Goal: Task Accomplishment & Management: Manage account settings

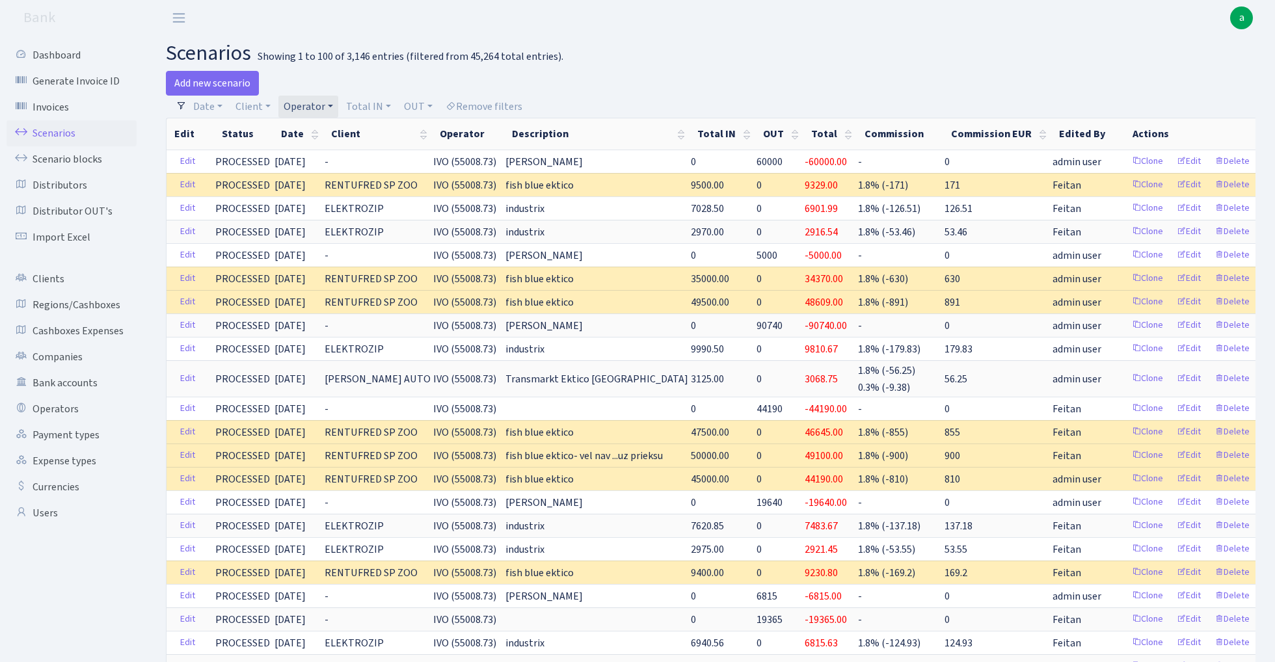
select select "10"
select select "100"
click at [310, 107] on link "Operator" at bounding box center [308, 107] width 60 height 22
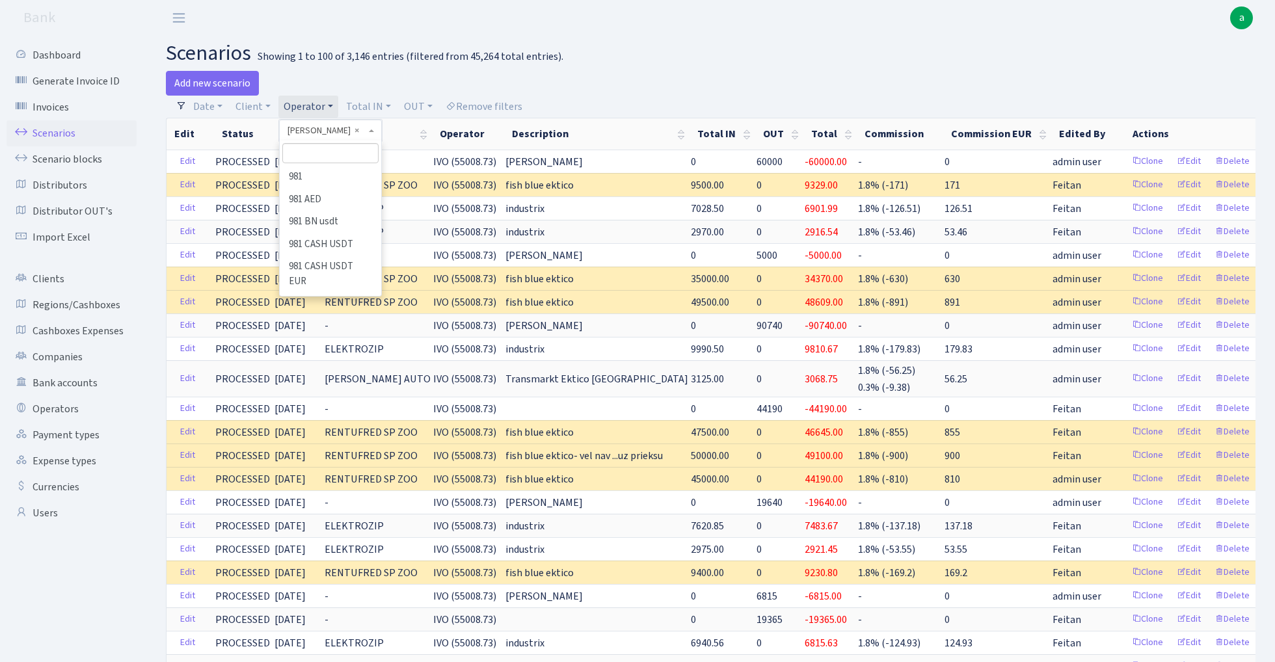
scroll to position [3609, 0]
click at [336, 152] on input "search" at bounding box center [330, 153] width 96 height 20
type input "V_"
click at [336, 254] on li "V_DIMA EVREI eur" at bounding box center [330, 265] width 98 height 23
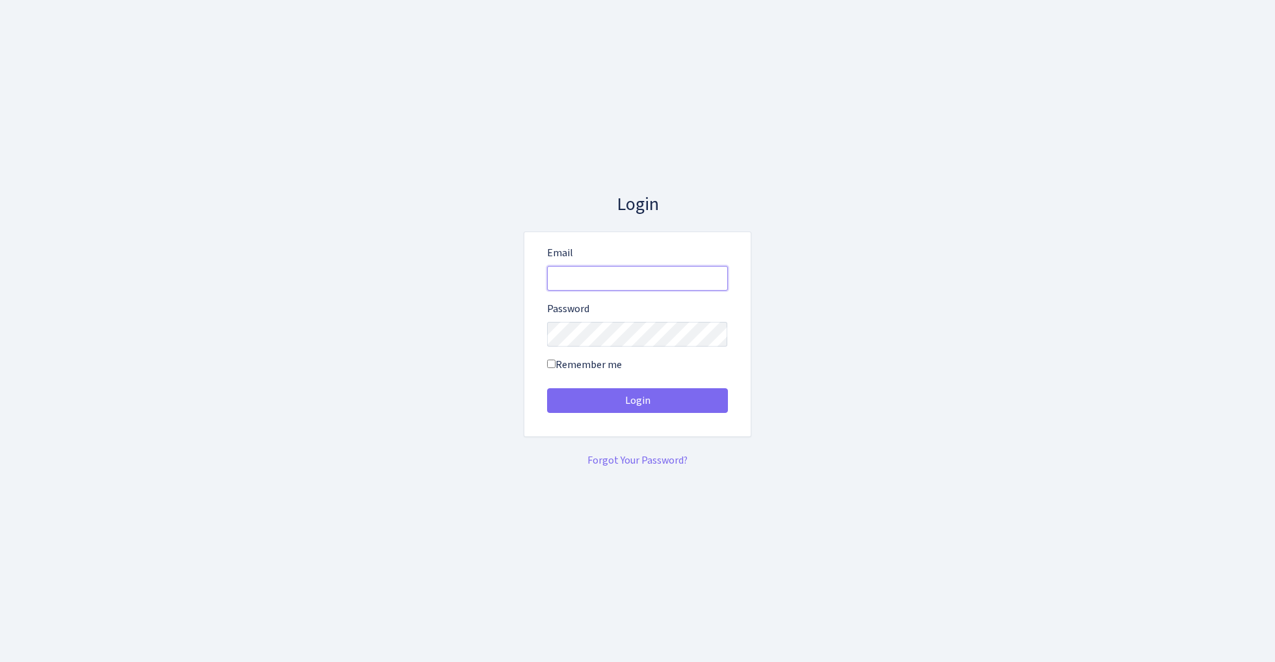
type input "[EMAIL_ADDRESS][DOMAIN_NAME]"
click at [637, 401] on button "Login" at bounding box center [637, 400] width 181 height 25
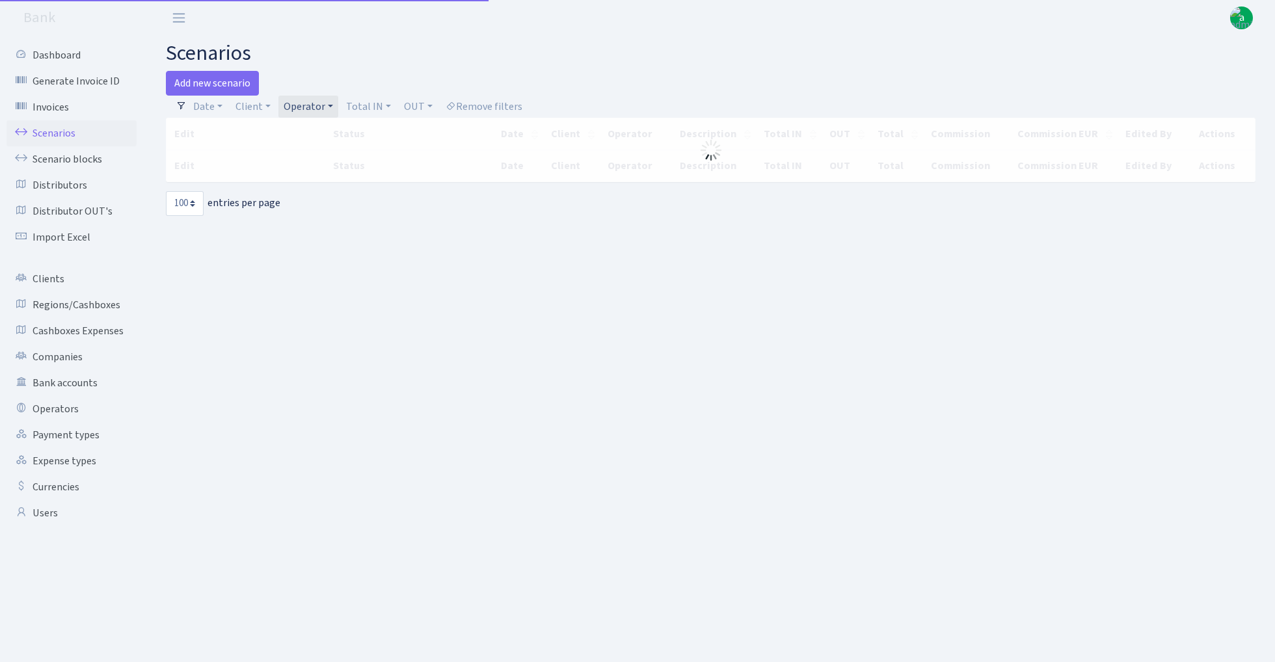
select select "100"
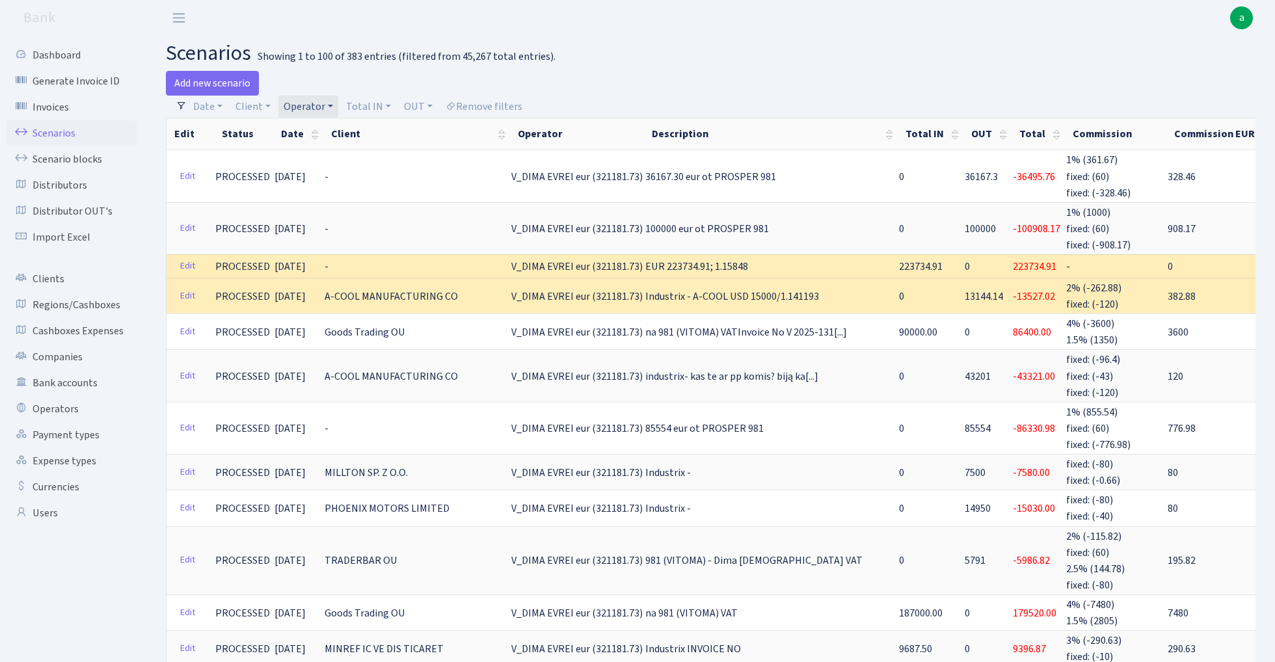
click at [302, 107] on link "Operator" at bounding box center [308, 107] width 60 height 22
click at [313, 154] on input "search" at bounding box center [330, 153] width 96 height 20
type input "elf"
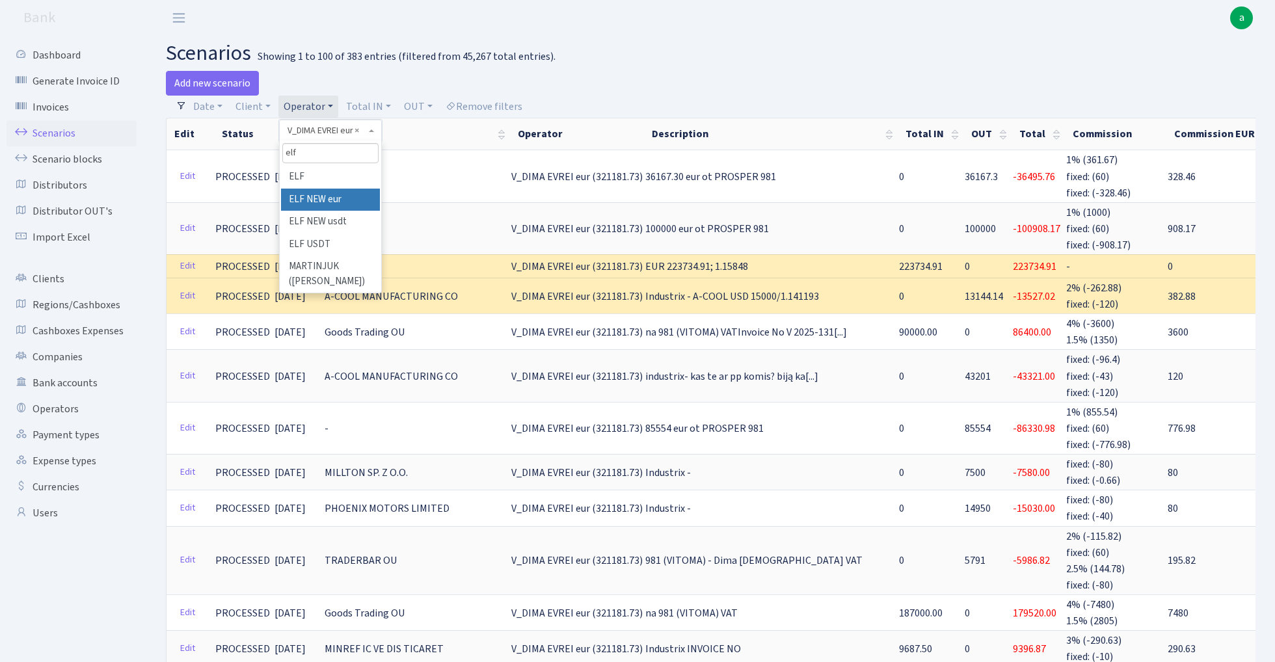
click at [336, 195] on li "ELF NEW eur" at bounding box center [330, 200] width 98 height 23
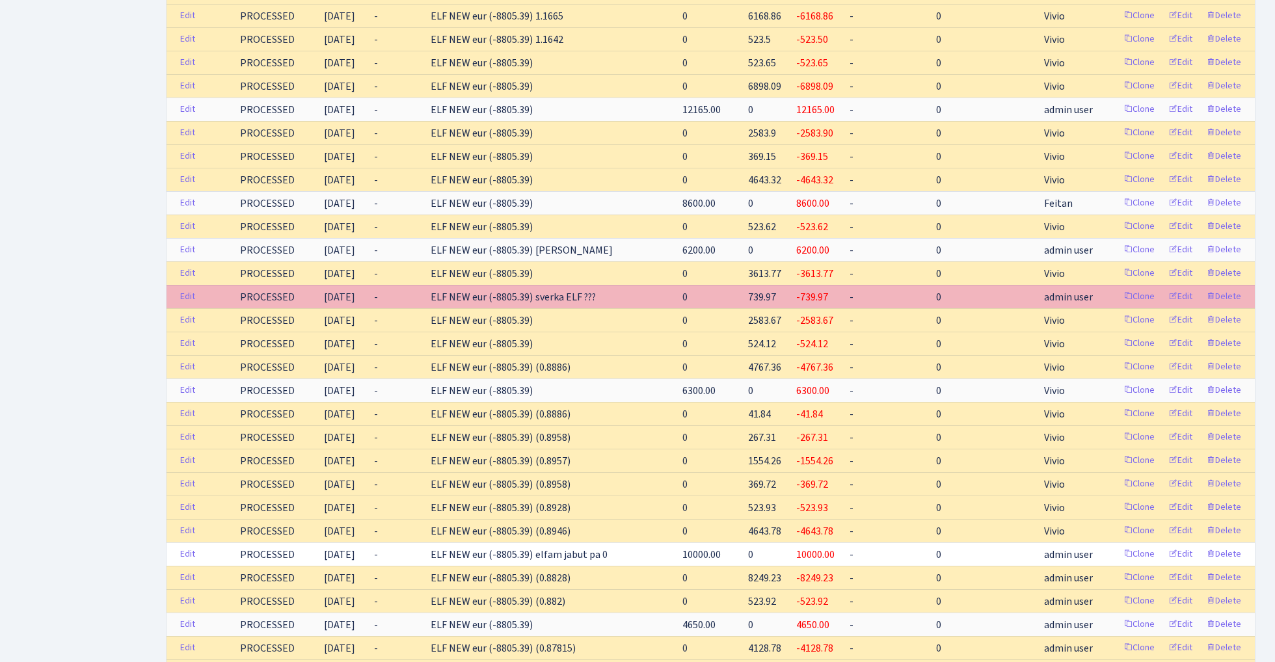
scroll to position [690, 0]
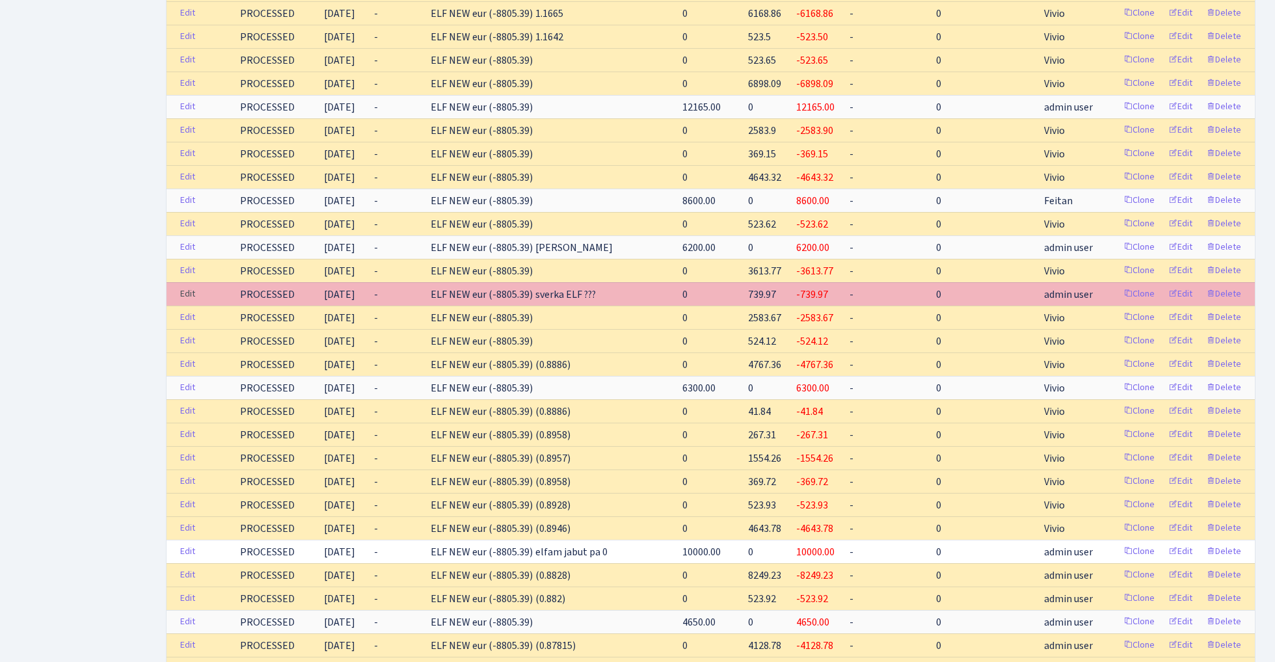
click at [189, 292] on link "Edit" at bounding box center [187, 294] width 27 height 20
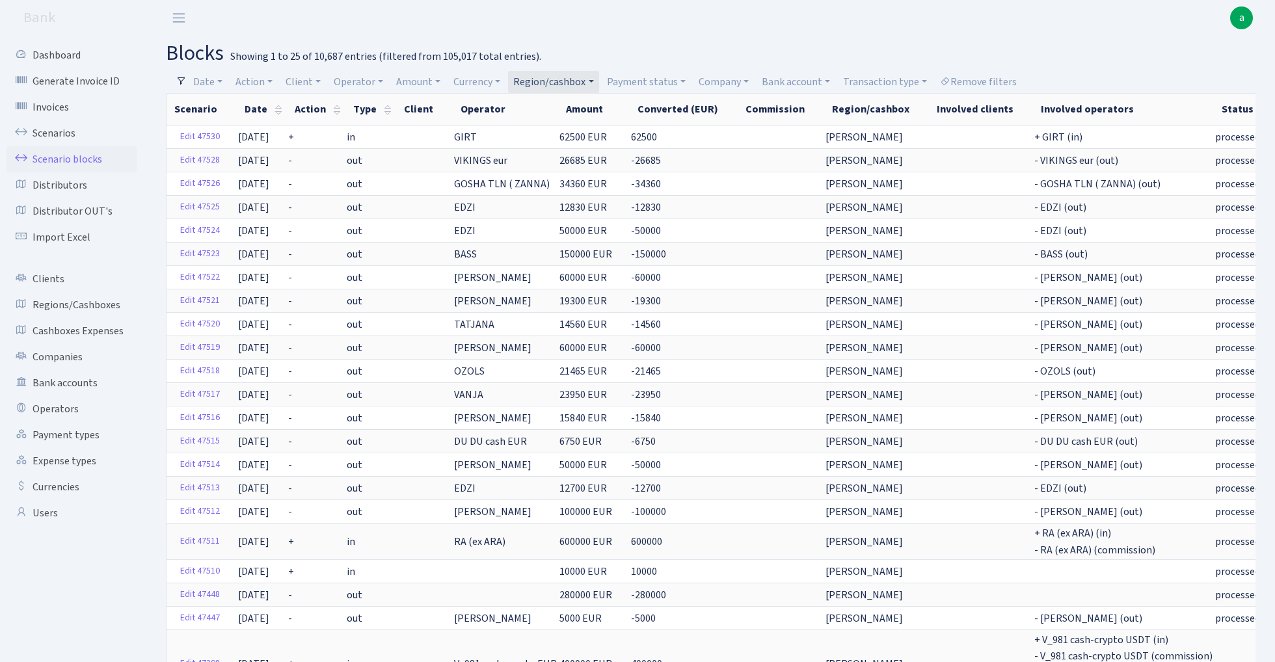
select select "25"
click at [1004, 81] on link "Remove filters" at bounding box center [977, 82] width 87 height 22
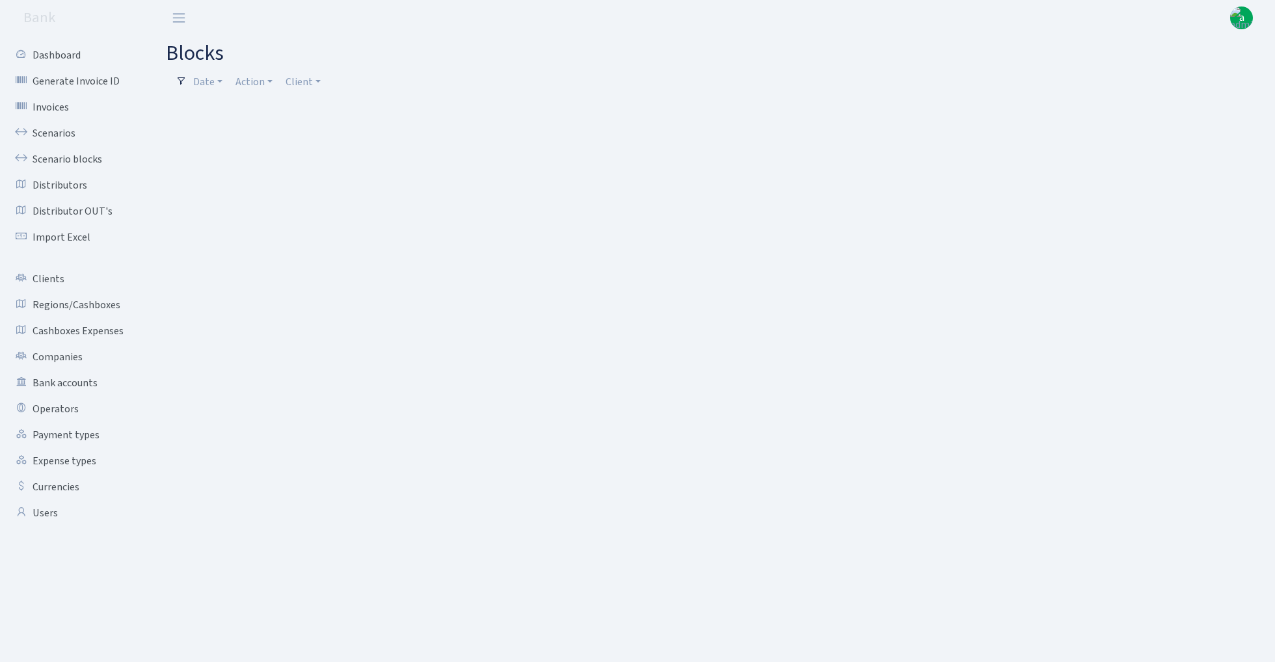
select select "100"
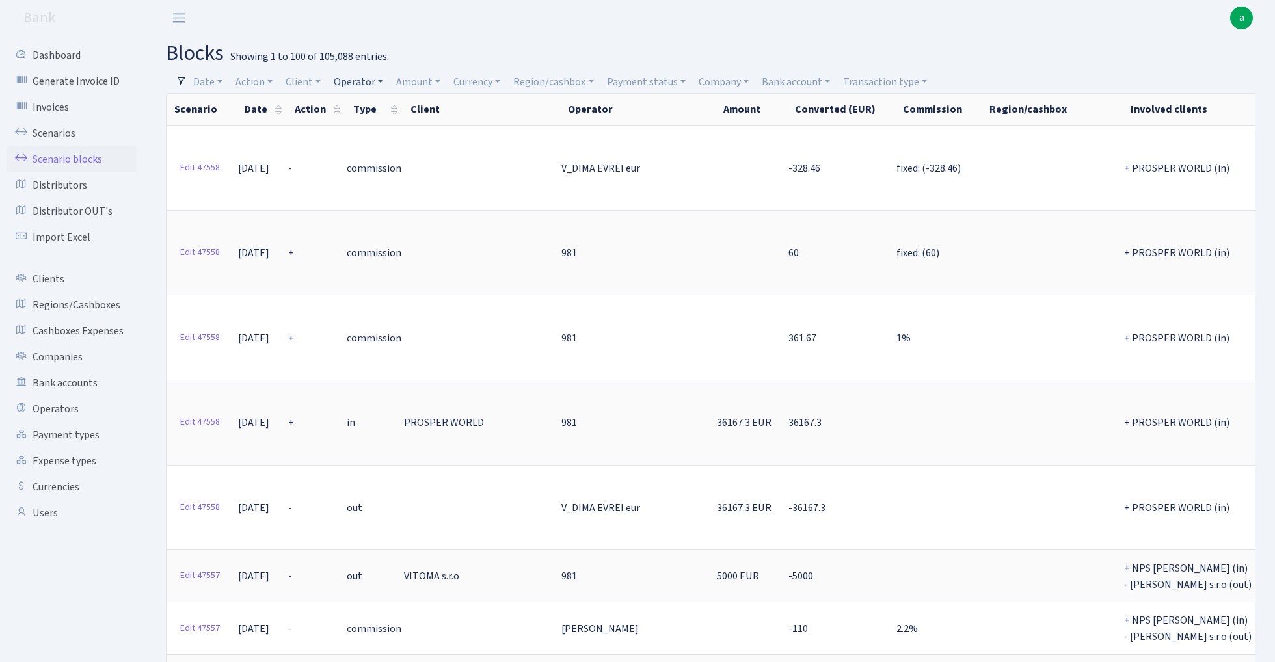
click at [357, 84] on link "Operator" at bounding box center [358, 82] width 60 height 22
click at [369, 127] on input "search" at bounding box center [381, 128] width 96 height 20
type input "elf"
click at [385, 169] on li "ELF NEW eur" at bounding box center [381, 175] width 98 height 23
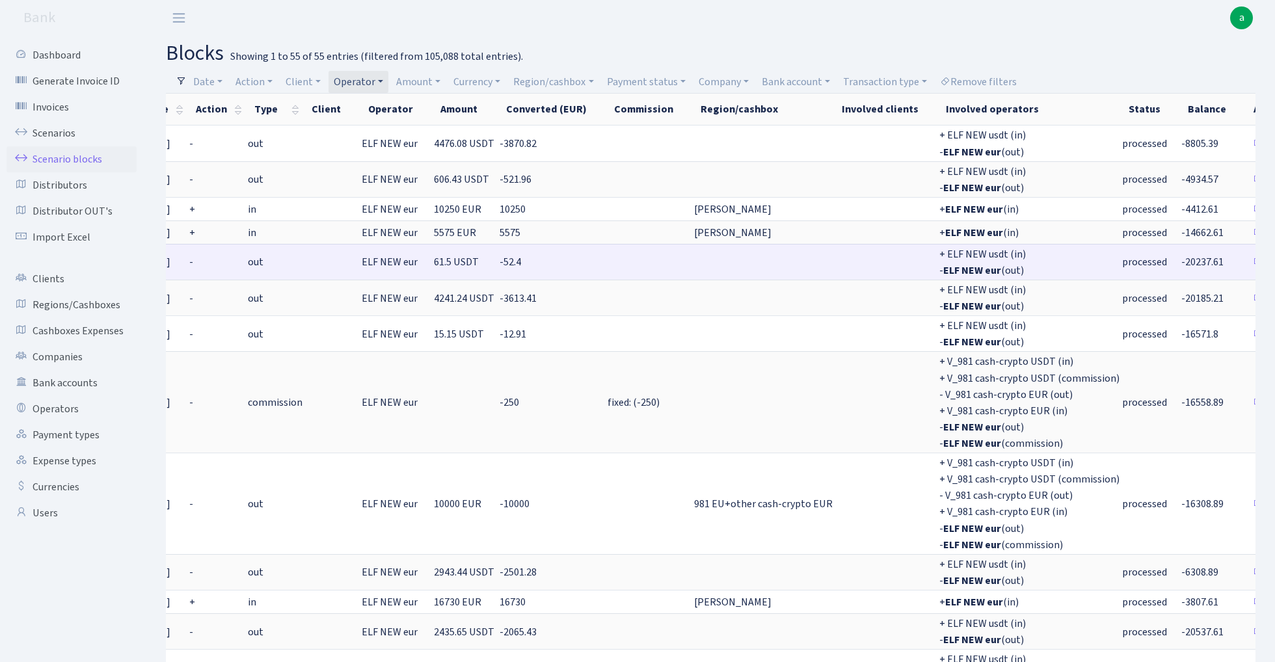
scroll to position [0, 105]
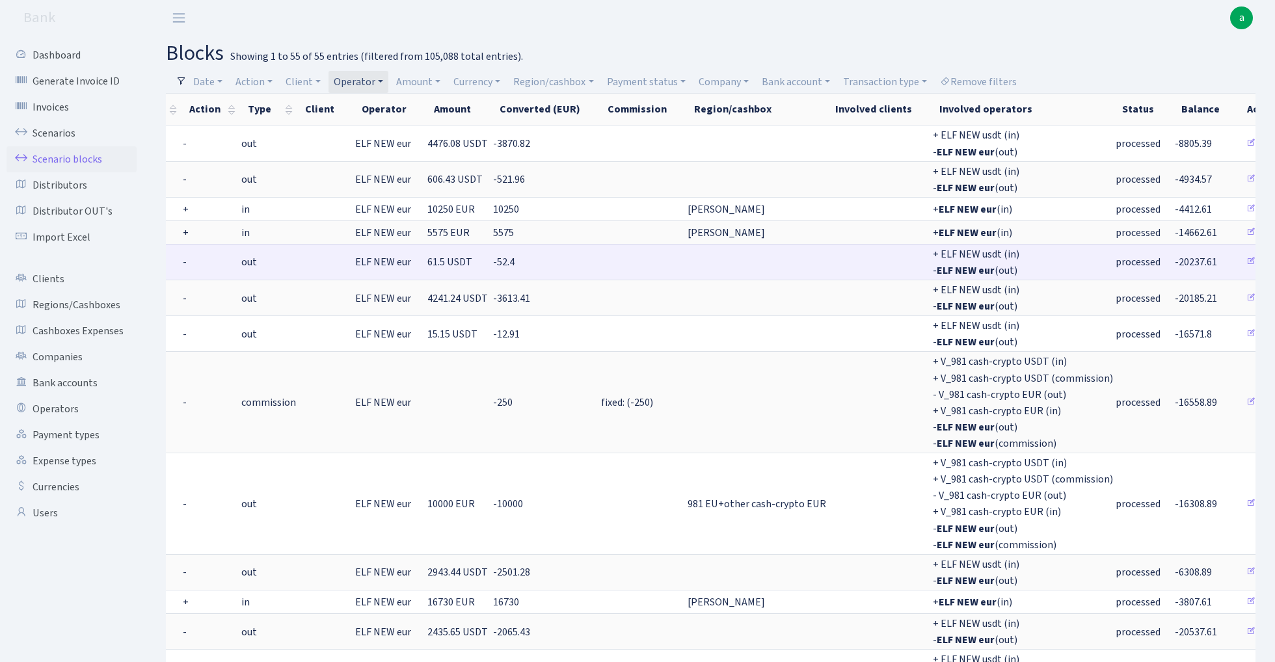
click at [1174, 260] on span "-20237.61" at bounding box center [1195, 262] width 42 height 14
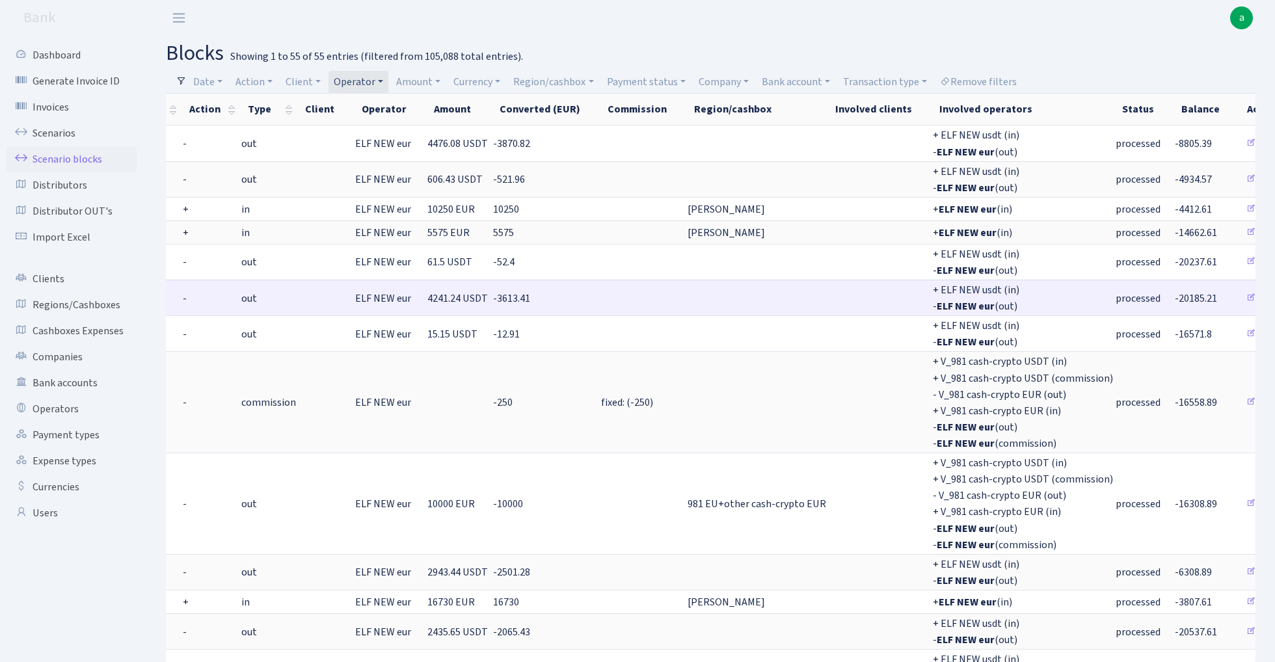
copy span "20237.61"
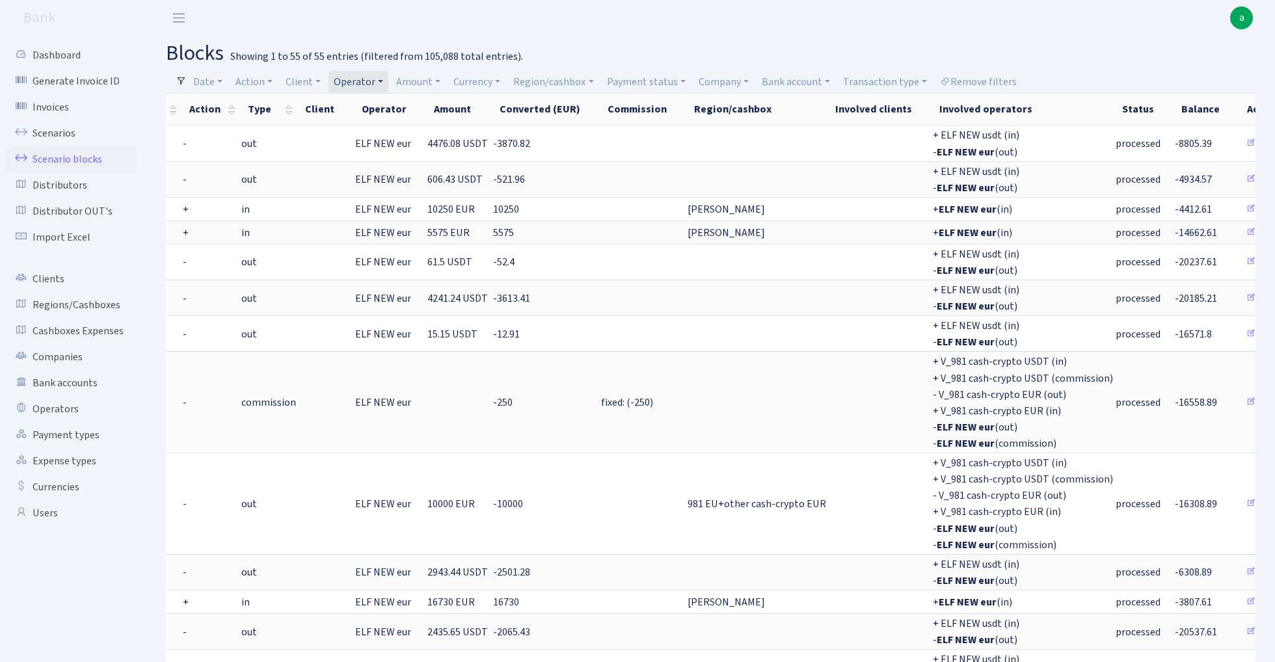
click at [357, 79] on link "Operator" at bounding box center [358, 82] width 60 height 22
click at [393, 451] on li "ELF NEW usdt" at bounding box center [381, 462] width 98 height 23
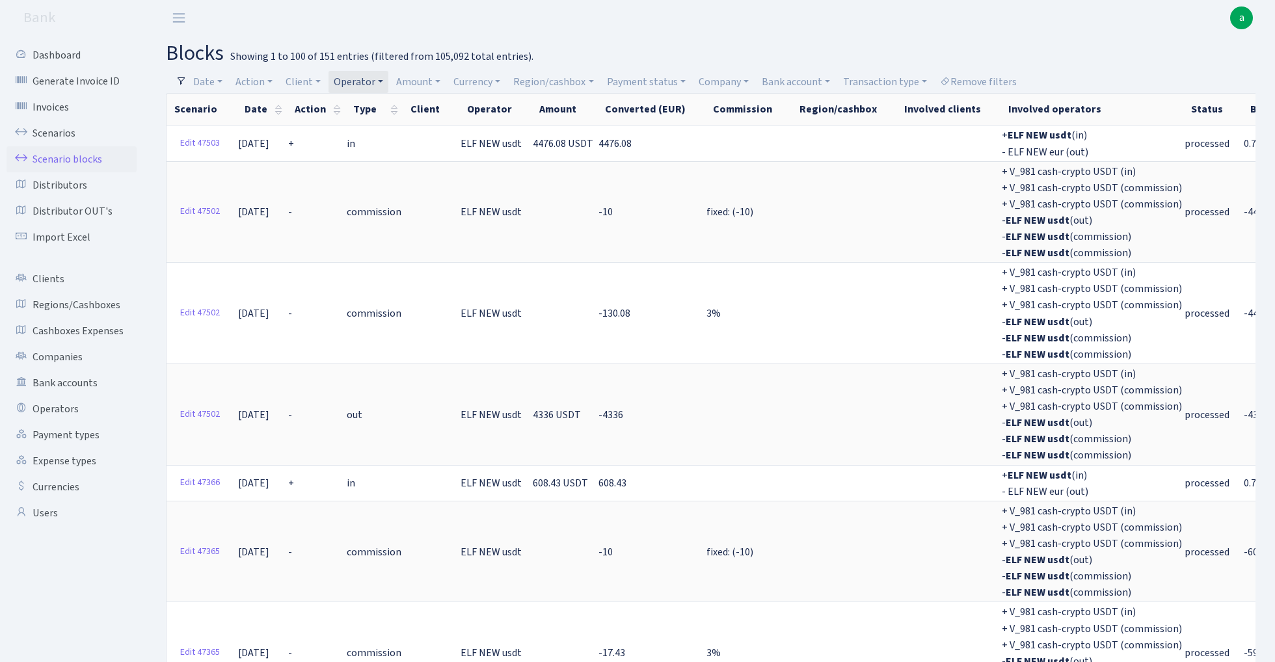
click at [360, 79] on link "Operator" at bounding box center [358, 82] width 60 height 22
click at [381, 407] on li "ELF NEW eur" at bounding box center [381, 418] width 98 height 23
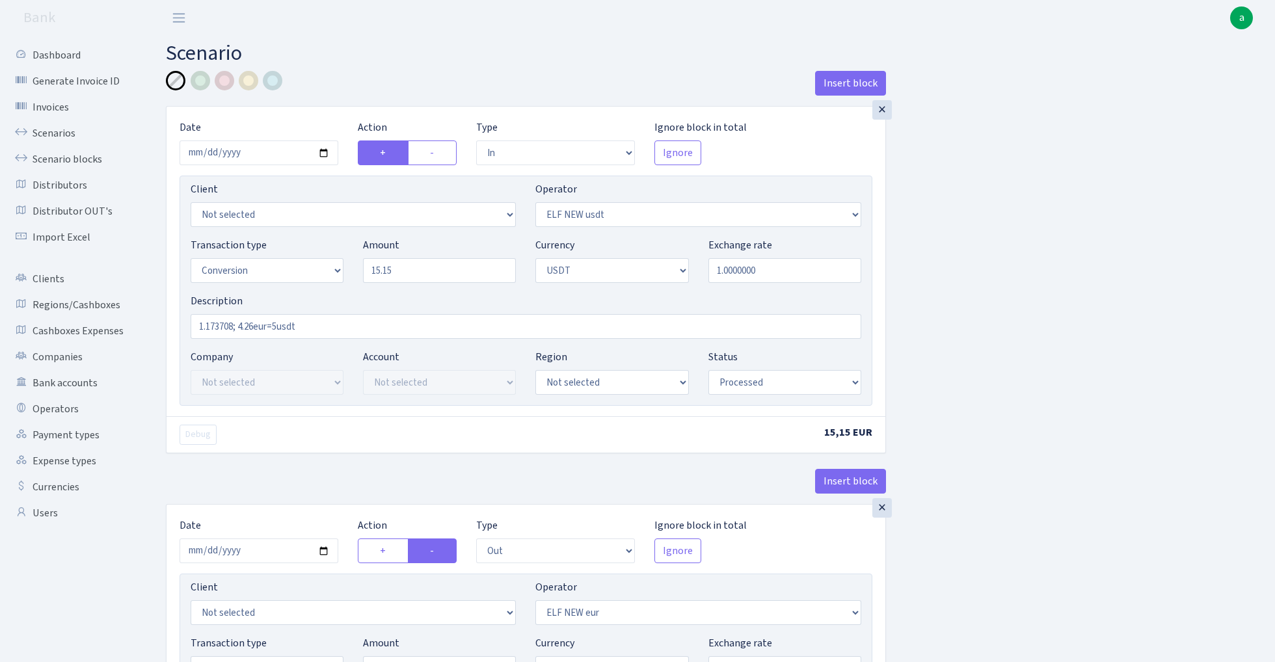
select select "in"
select select "485"
select select "15"
select select "6"
select select "processed"
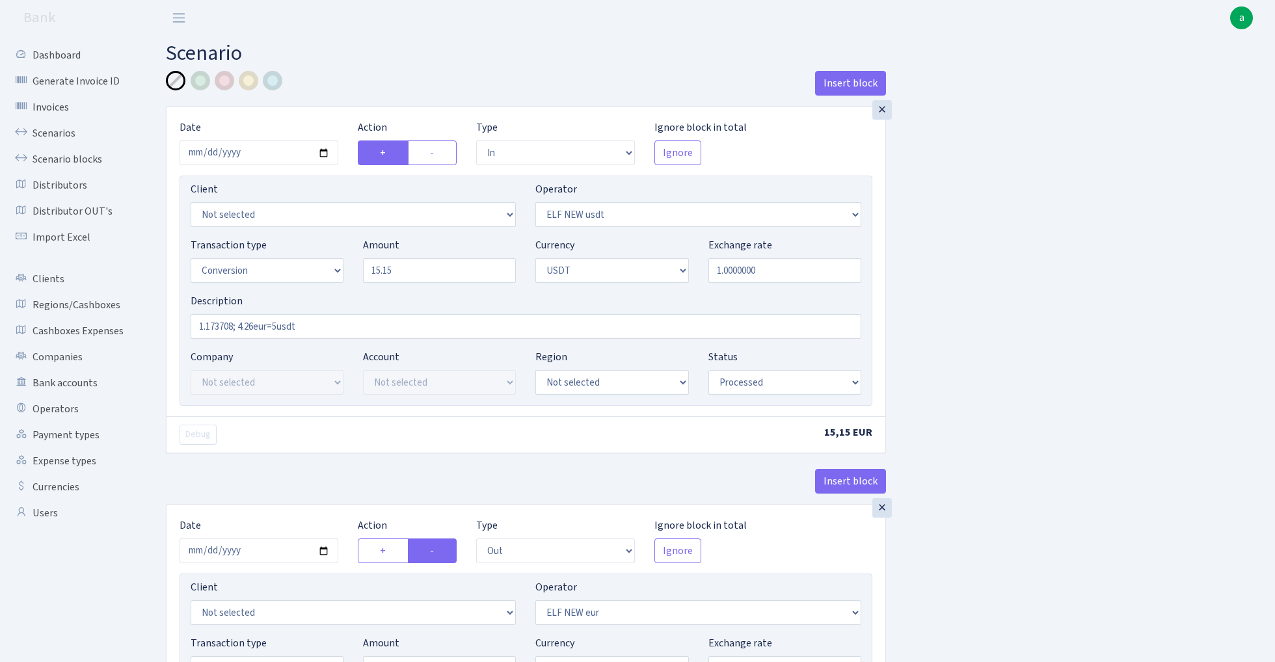
select select "out"
select select "484"
select select "15"
select select "6"
select select "processed"
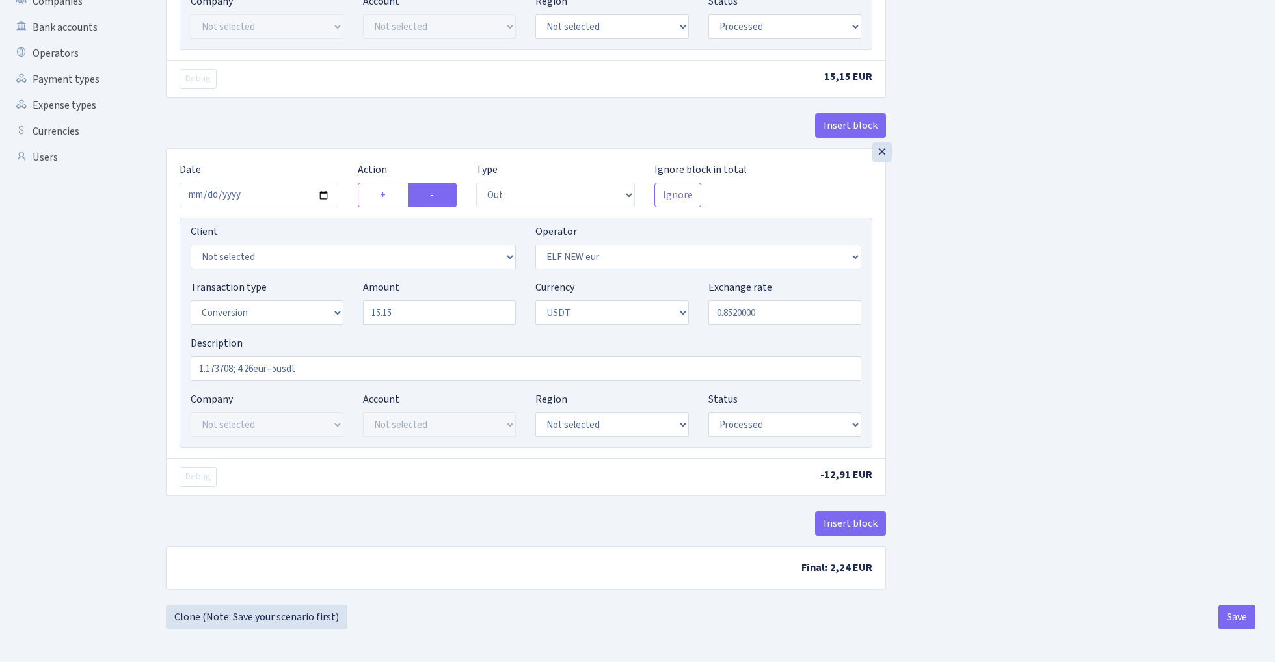
scroll to position [360, 0]
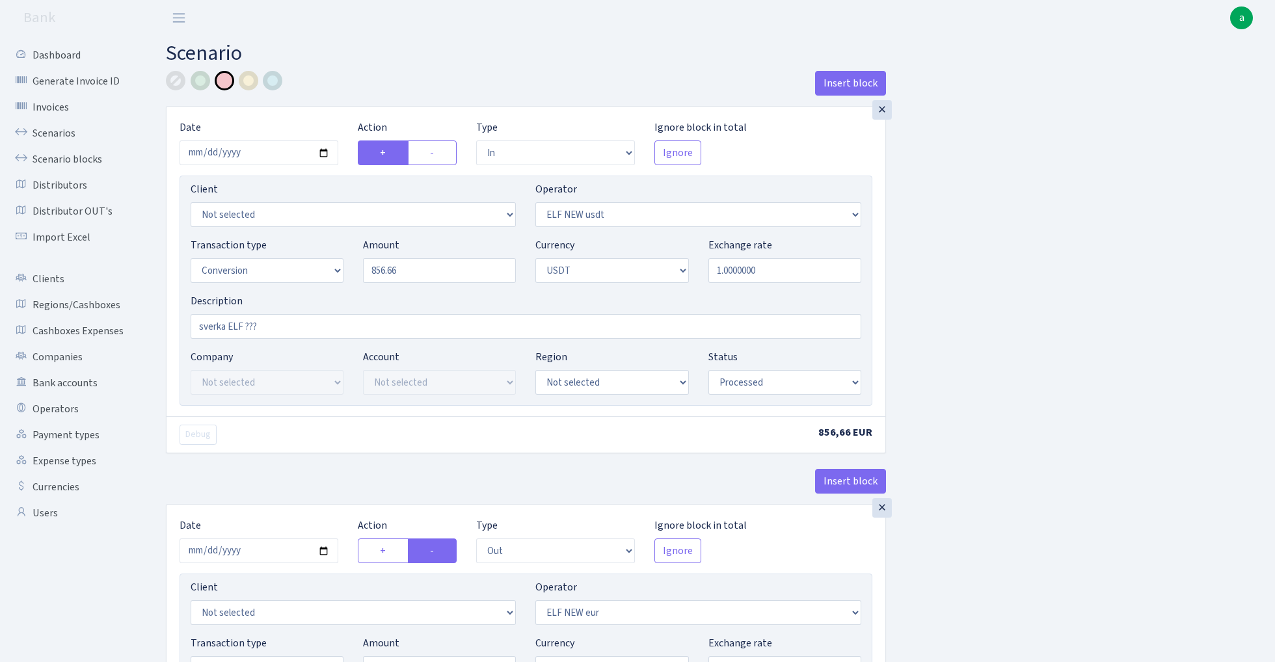
select select "in"
select select "485"
select select "15"
select select "6"
select select "processed"
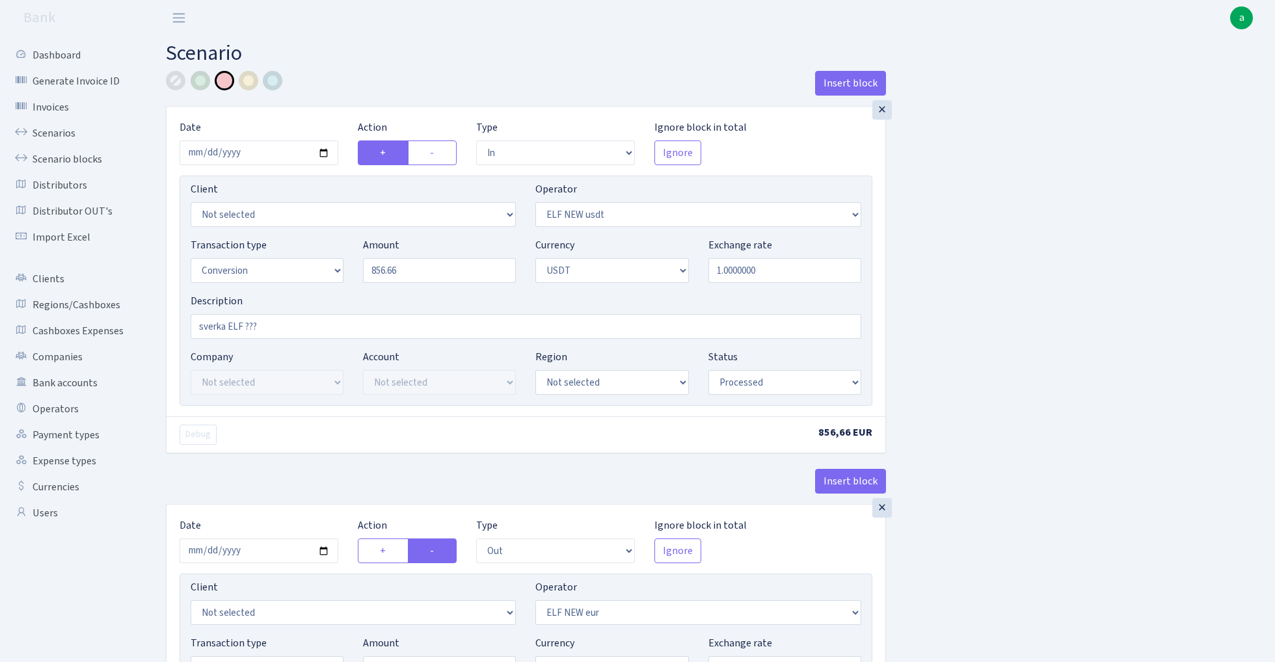
select select "out"
select select "484"
select select "15"
select select "6"
select select "processed"
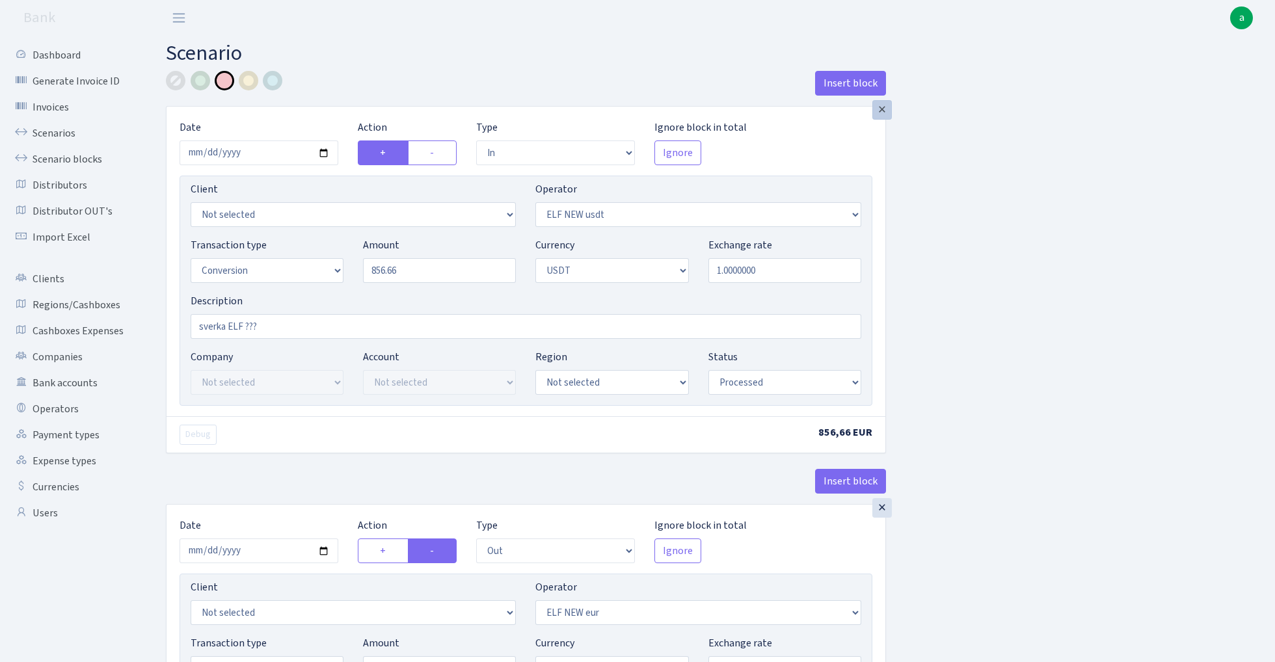
click at [882, 107] on div "×" at bounding box center [882, 110] width 20 height 20
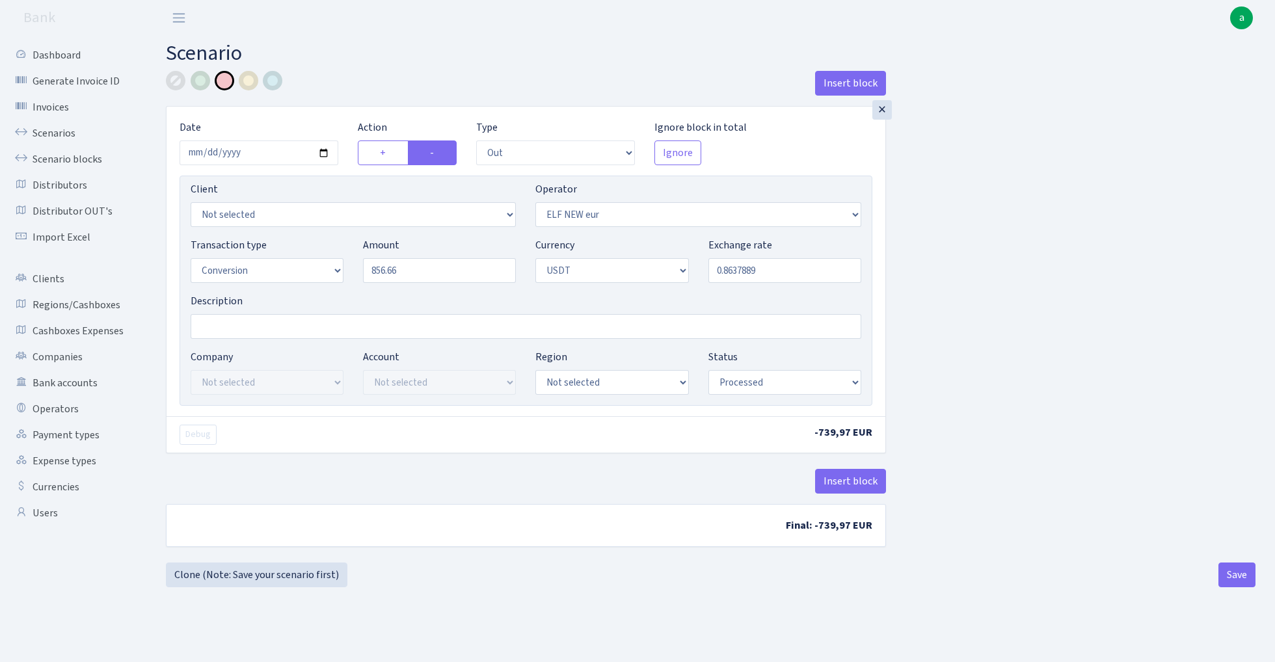
click at [882, 107] on div "×" at bounding box center [882, 110] width 20 height 20
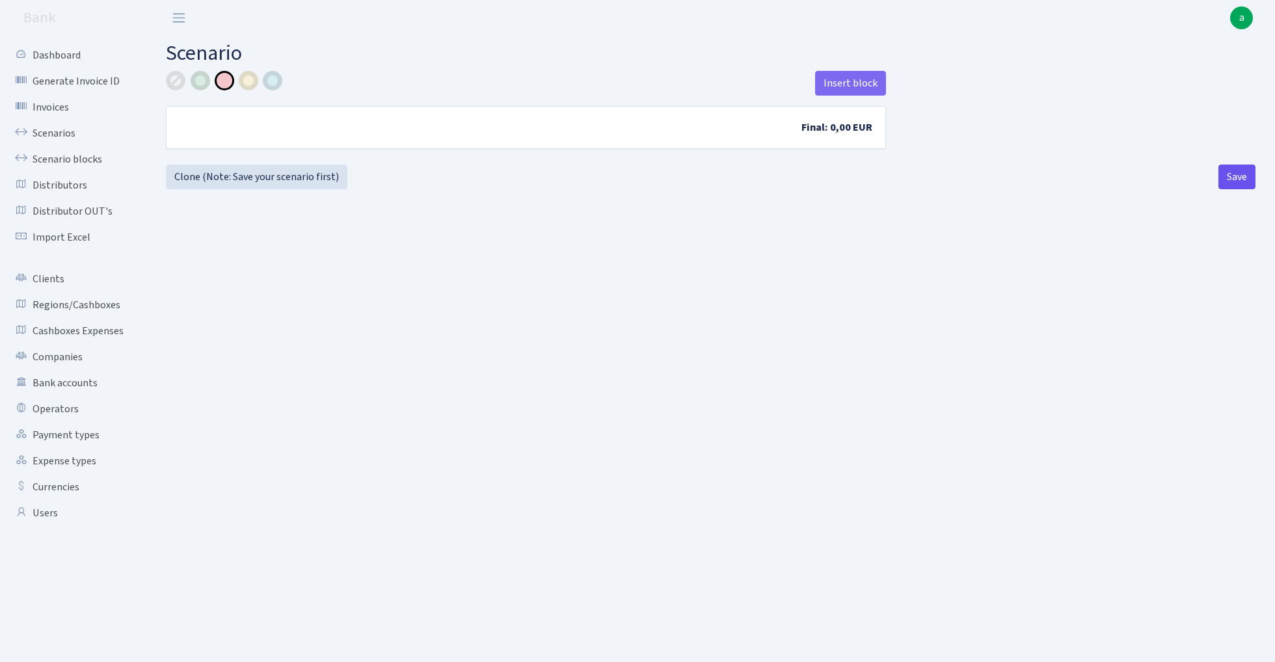
click at [1236, 177] on button "Save" at bounding box center [1236, 177] width 37 height 25
click at [1236, 176] on button "Save" at bounding box center [1236, 177] width 37 height 25
click at [65, 129] on link "Scenarios" at bounding box center [72, 133] width 130 height 26
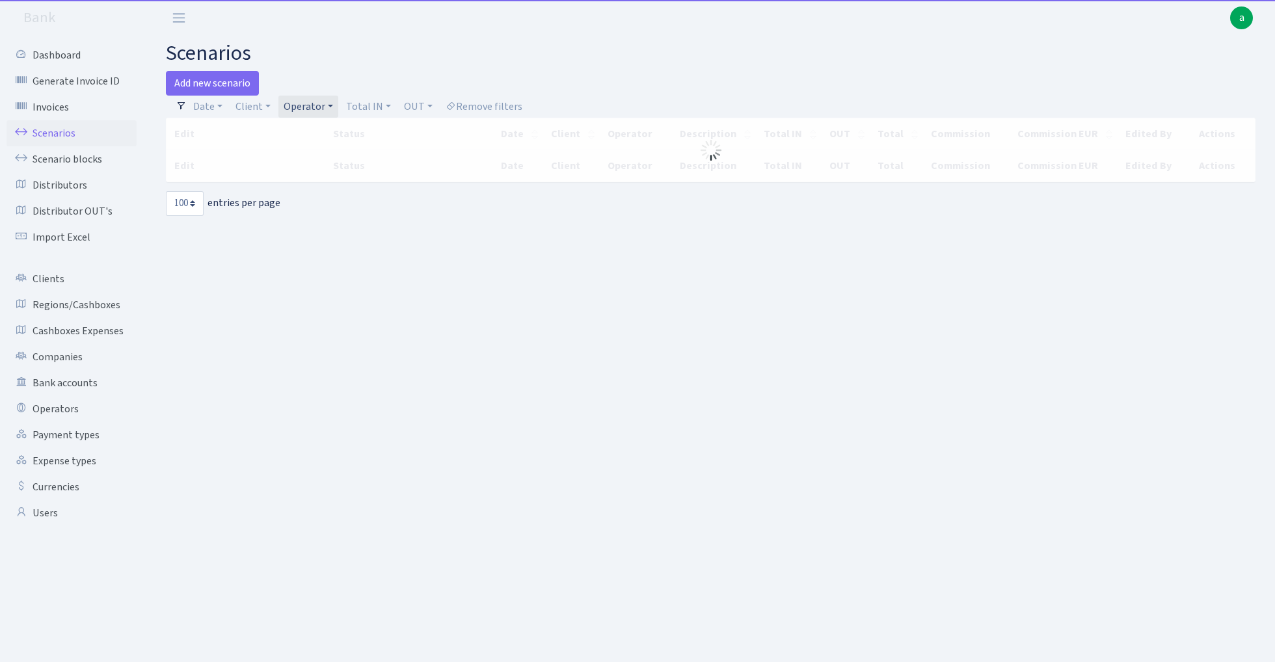
select select "100"
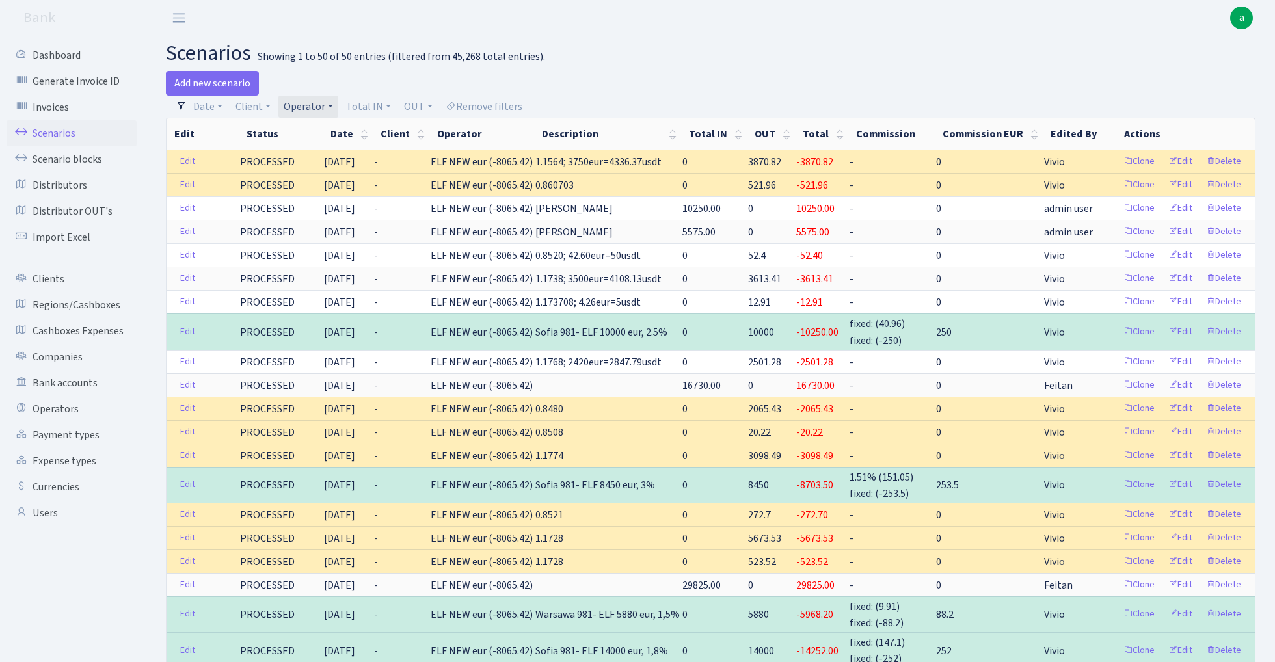
click at [306, 105] on link "Operator" at bounding box center [308, 107] width 60 height 22
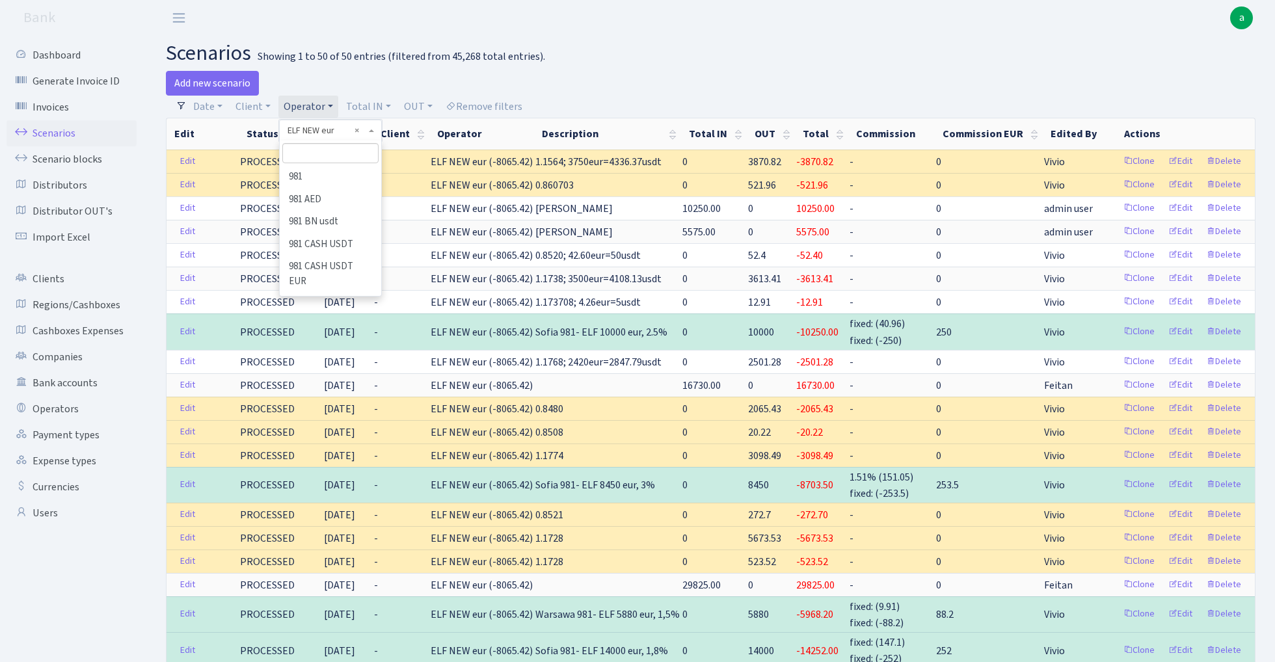
scroll to position [2190, 0]
click at [339, 155] on input "search" at bounding box center [330, 153] width 96 height 20
type input "prit"
click at [342, 174] on li "PRIT" at bounding box center [330, 177] width 98 height 23
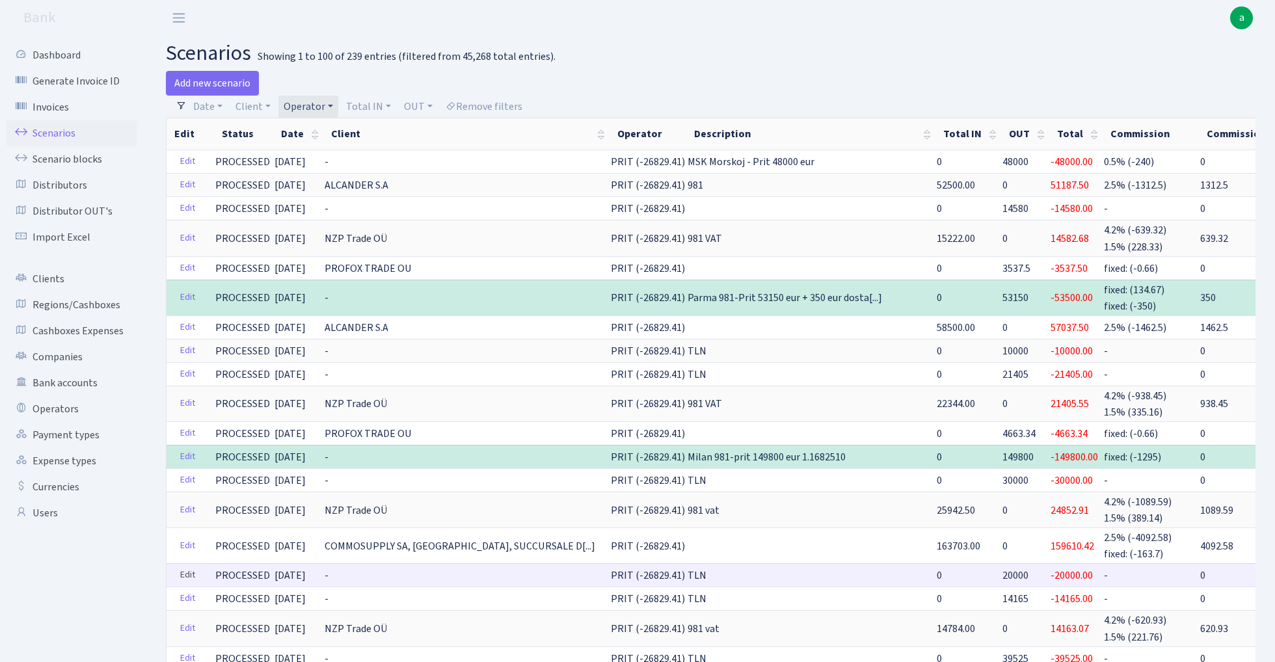
click at [185, 571] on link "Edit" at bounding box center [187, 575] width 27 height 20
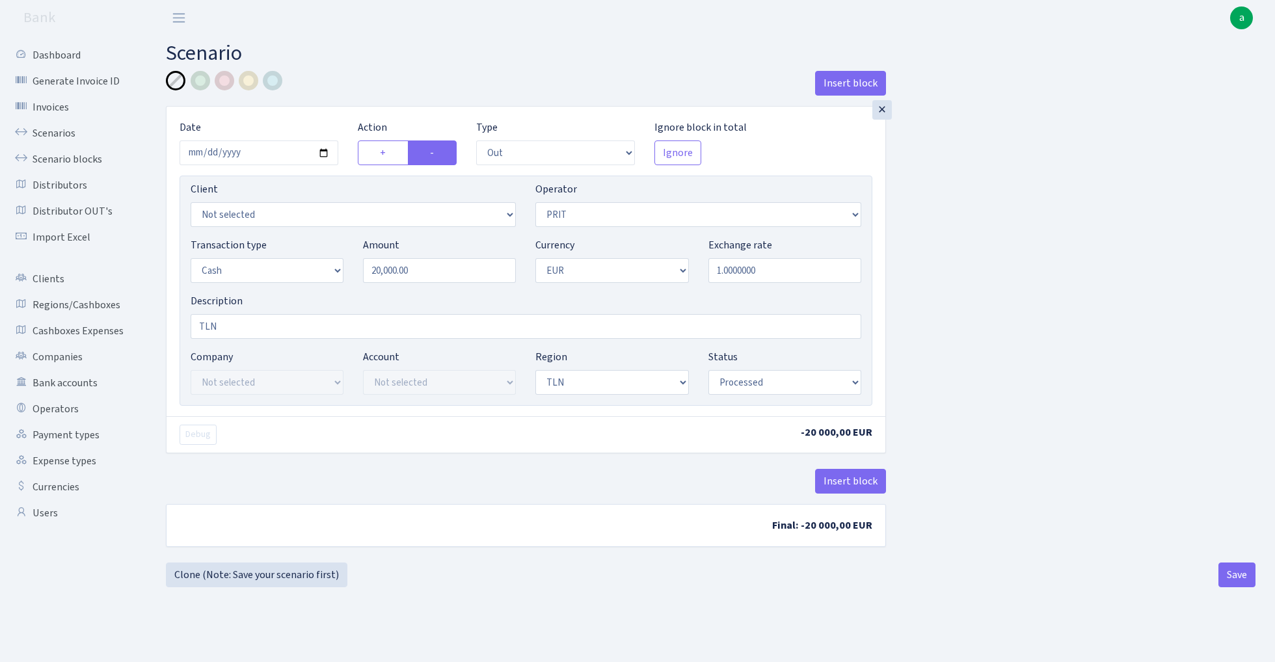
select select "out"
select select "82"
select select "1"
select select "2"
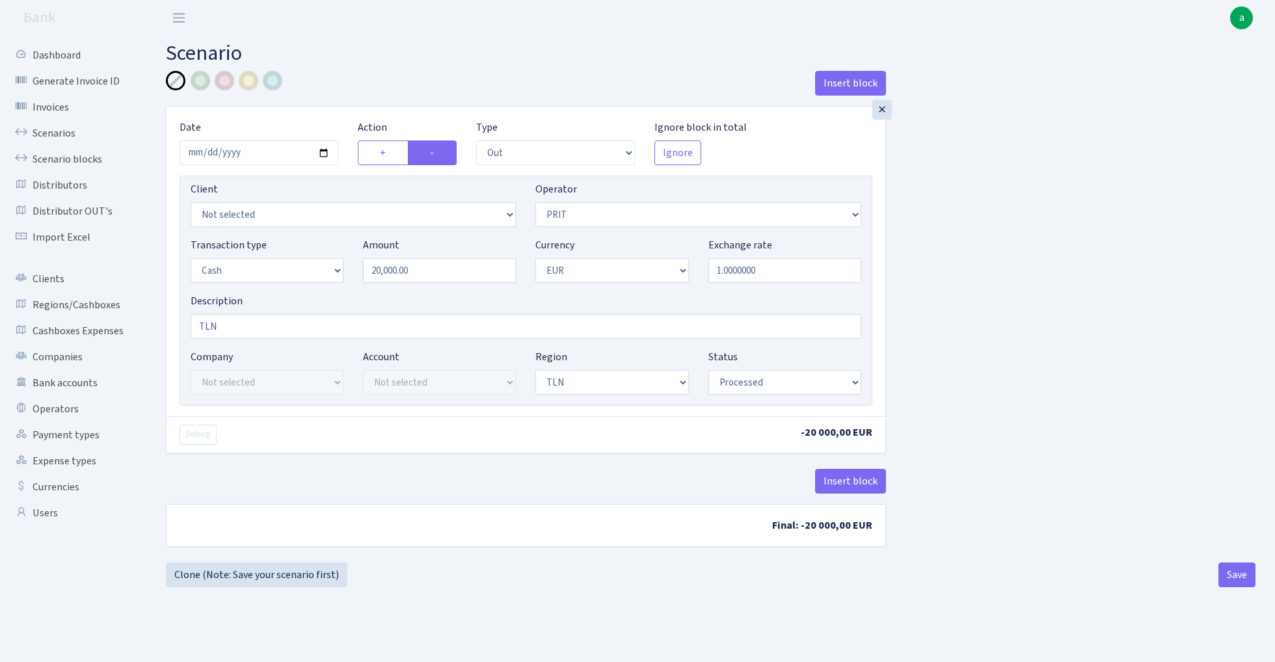
select select "processed"
click at [225, 86] on div at bounding box center [225, 81] width 20 height 20
click at [251, 334] on input "TLN" at bounding box center [526, 326] width 670 height 25
type input "TLN prit - jar"
select select "262"
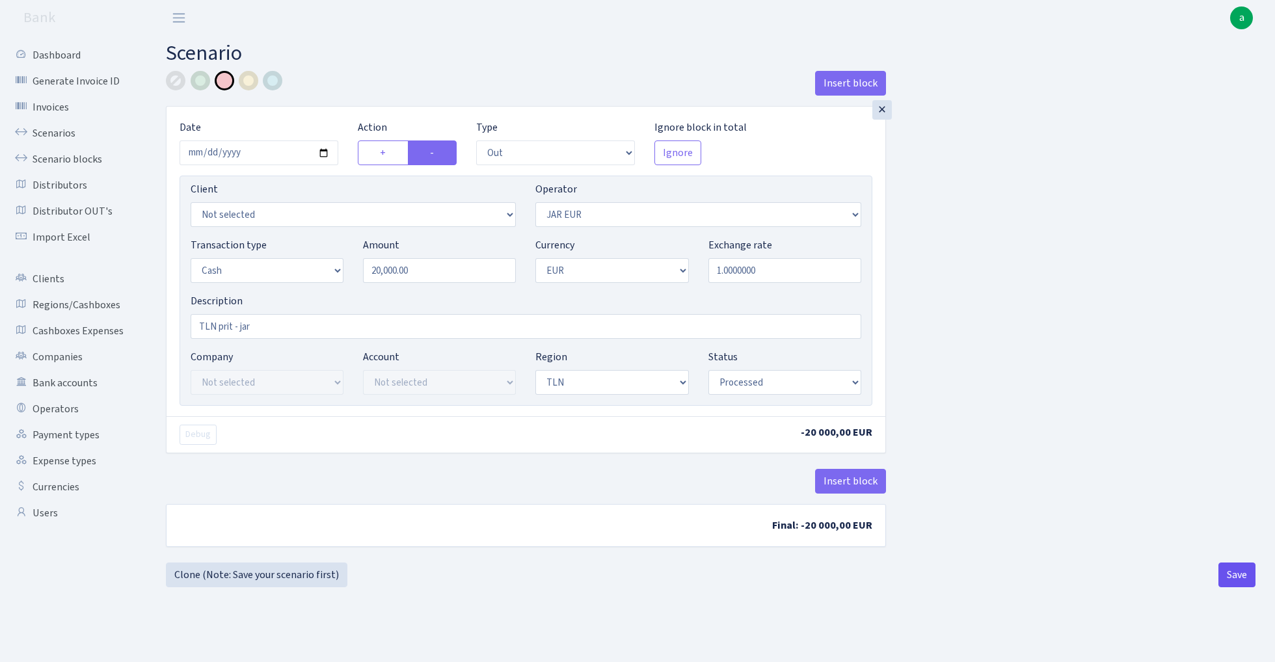
click at [1238, 566] on button "Save" at bounding box center [1236, 575] width 37 height 25
select select "out"
select select "262"
select select "1"
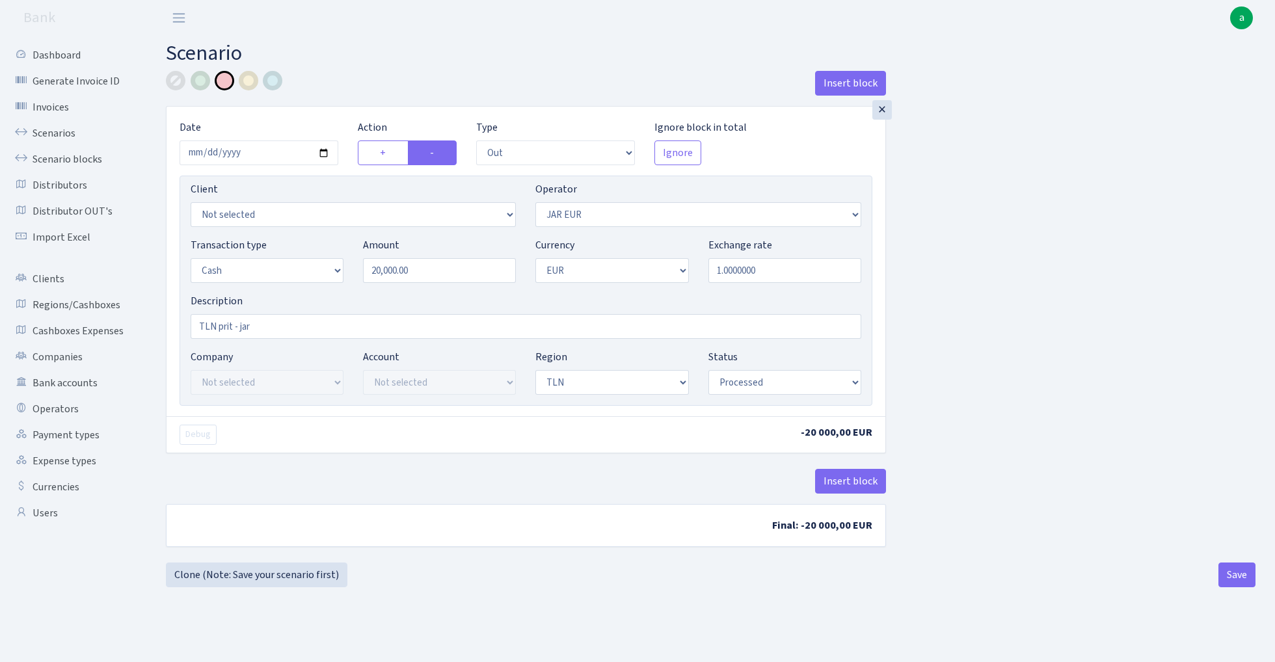
select select "2"
select select "processed"
click at [47, 127] on link "Scenarios" at bounding box center [72, 133] width 130 height 26
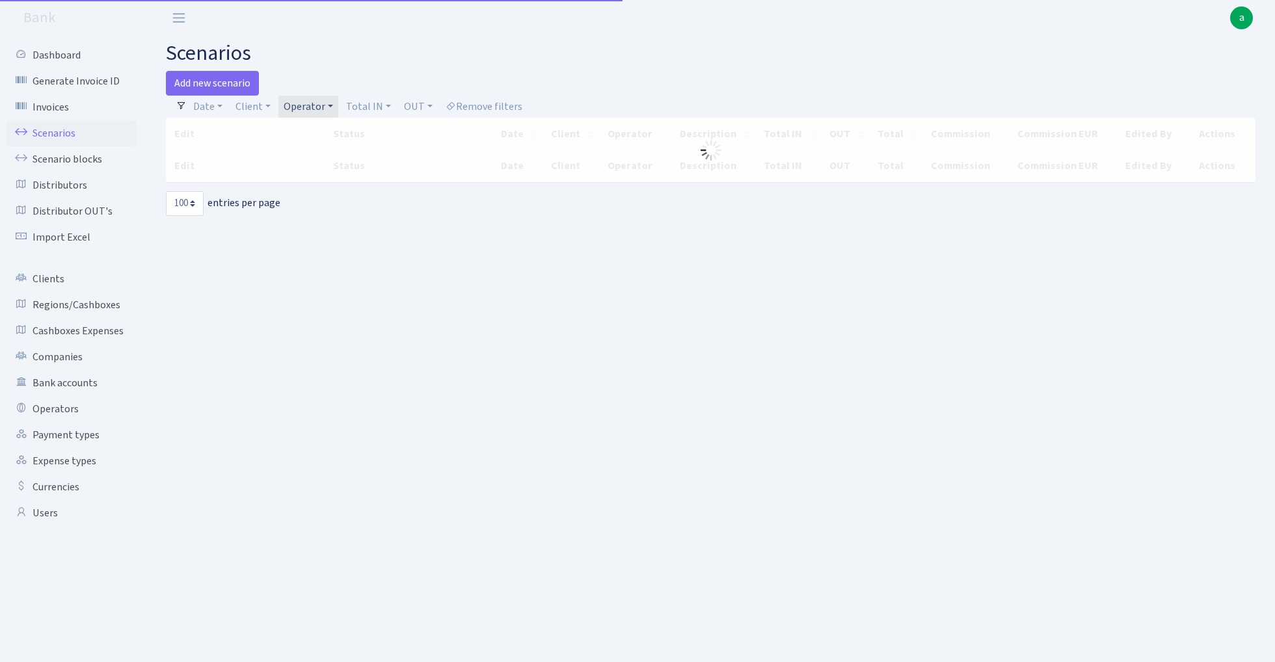
select select "100"
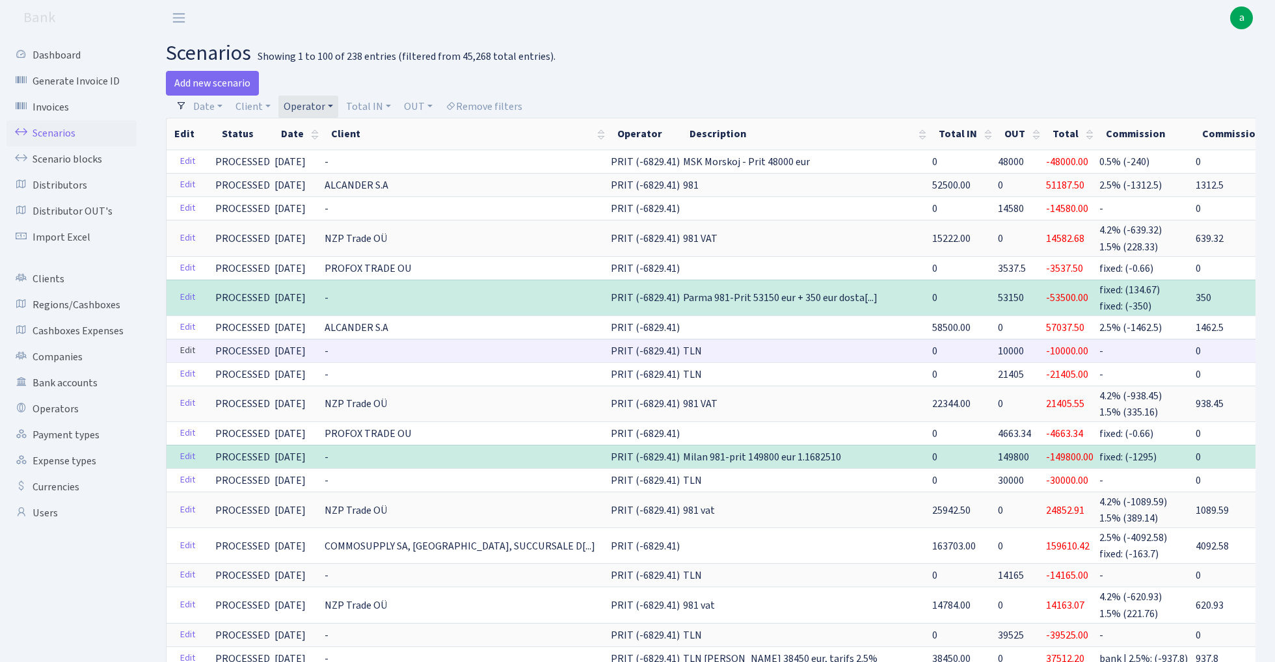
click at [186, 345] on link "Edit" at bounding box center [187, 351] width 27 height 20
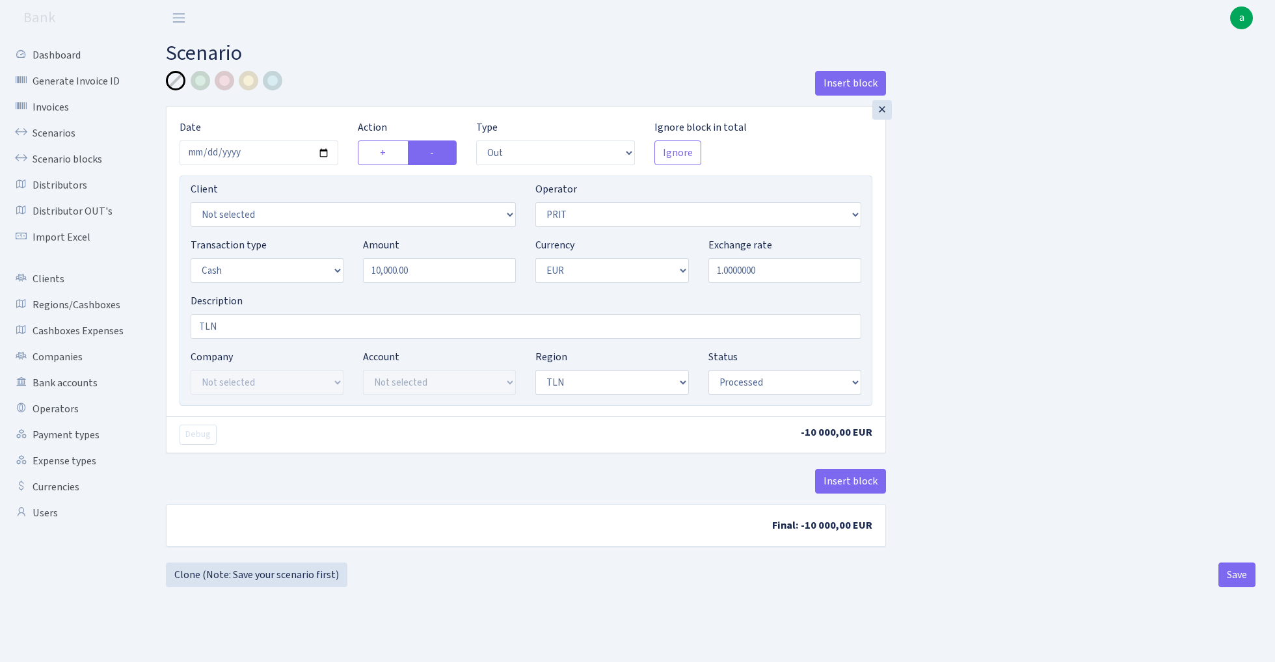
select select "out"
select select "82"
select select "1"
select select "2"
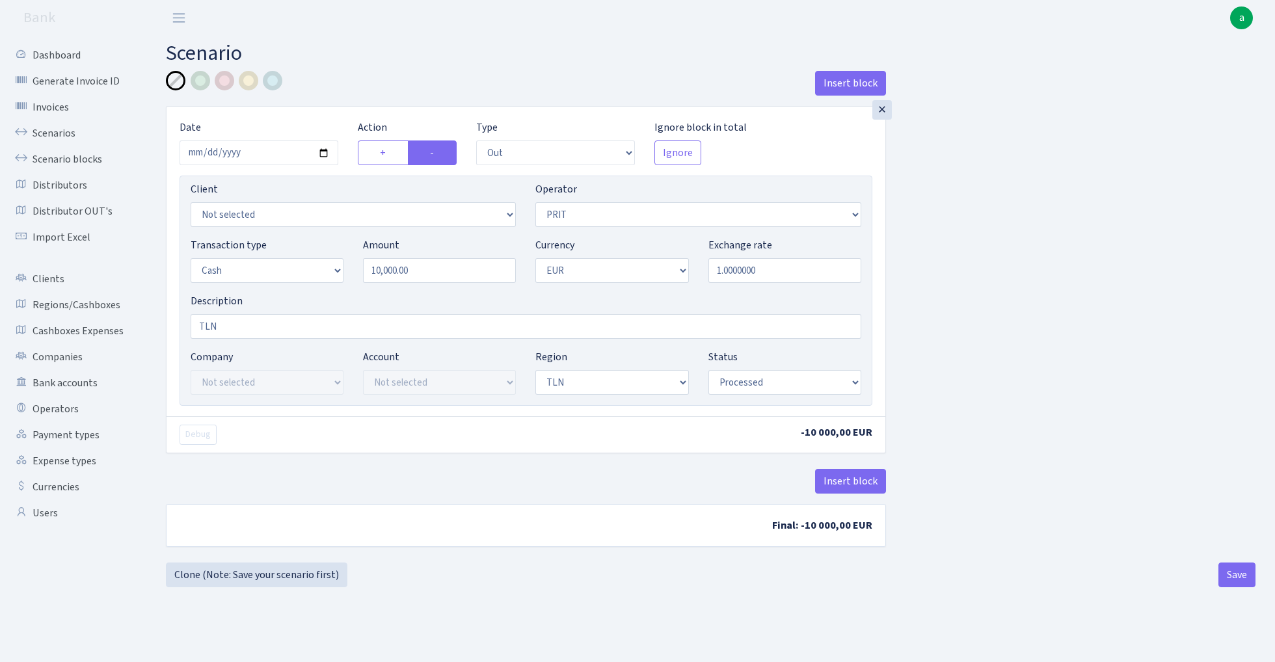
select select "processed"
click at [226, 81] on div at bounding box center [225, 81] width 20 height 20
click at [297, 326] on input "TLN" at bounding box center [526, 326] width 670 height 25
type input "TLN - prit - jar"
select select "262"
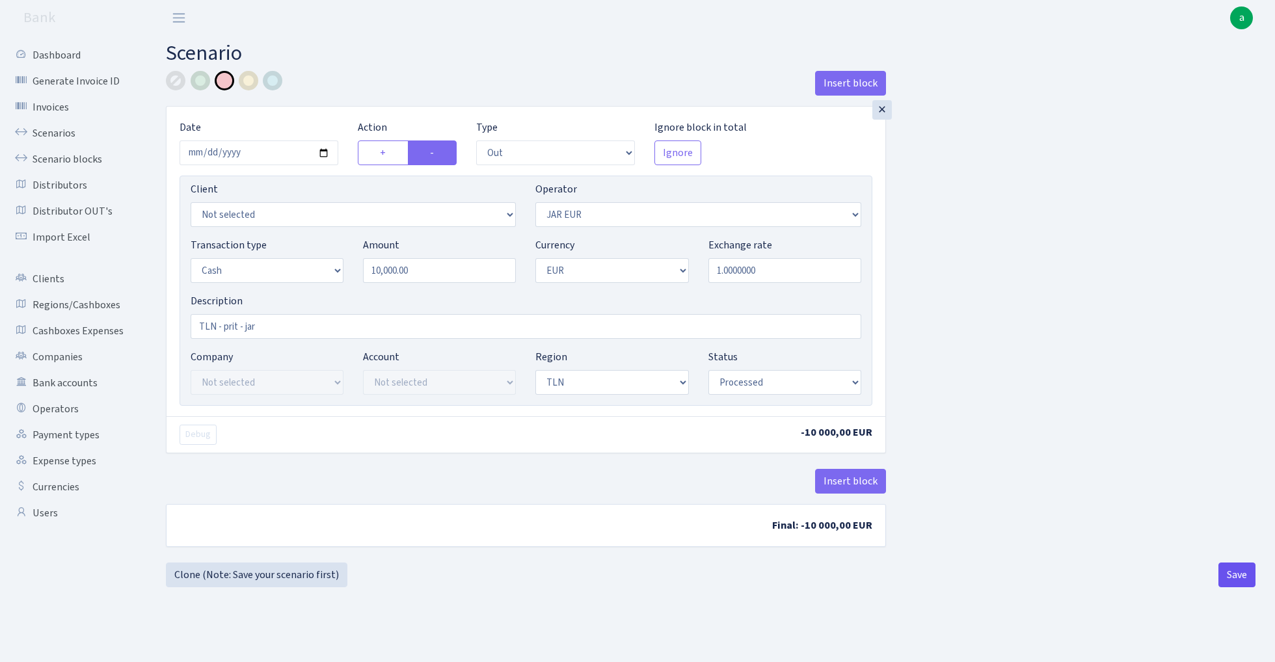
click at [1234, 581] on button "Save" at bounding box center [1236, 575] width 37 height 25
select select "out"
select select "262"
select select "1"
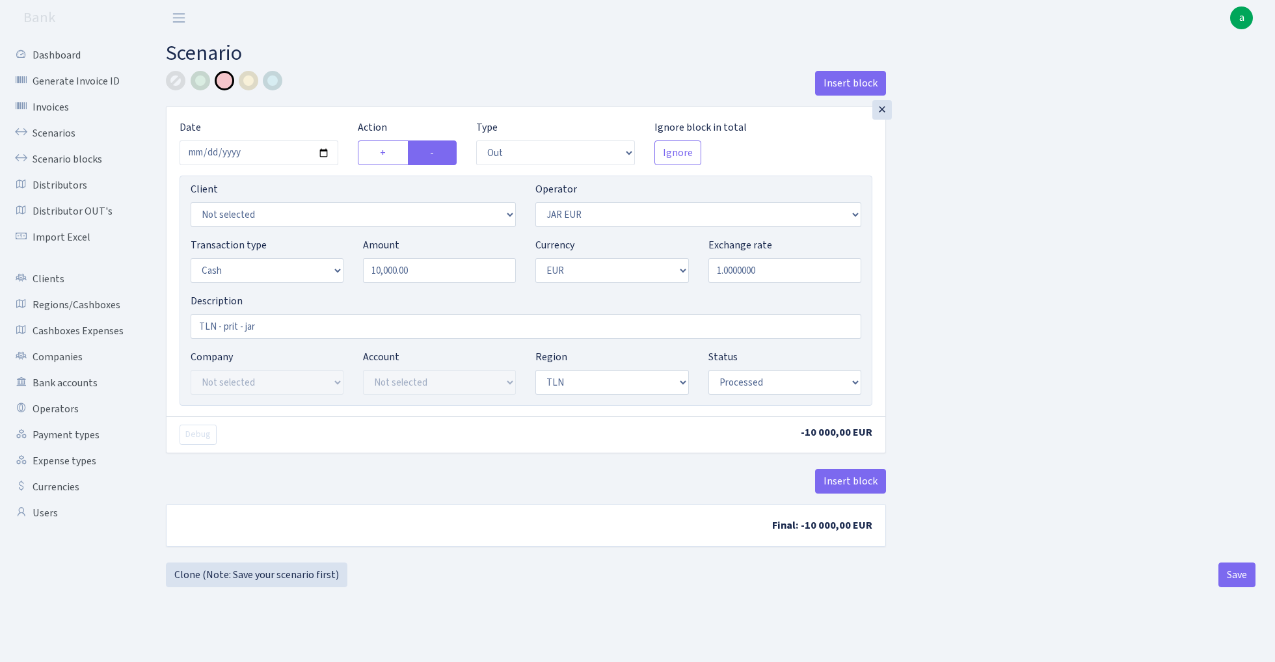
select select "2"
select select "processed"
click at [48, 129] on link "Scenarios" at bounding box center [72, 133] width 130 height 26
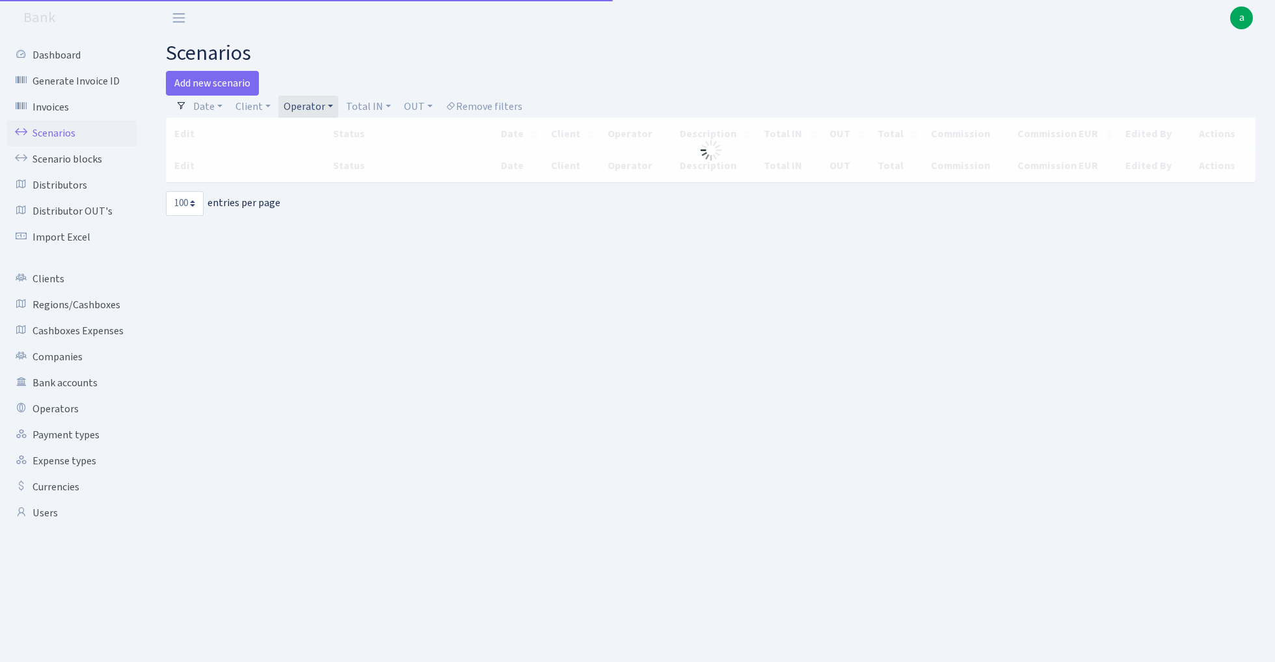
select select "100"
